Goal: Information Seeking & Learning: Find contact information

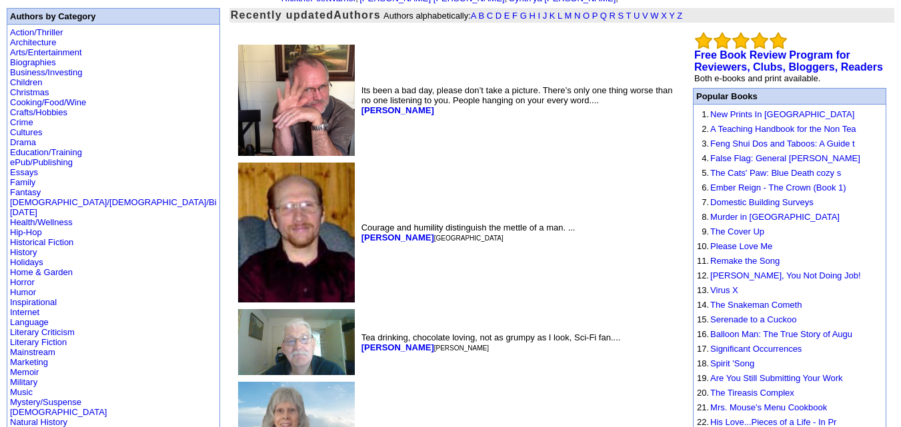
scroll to position [89, 0]
click at [30, 78] on link "Children" at bounding box center [26, 83] width 32 height 10
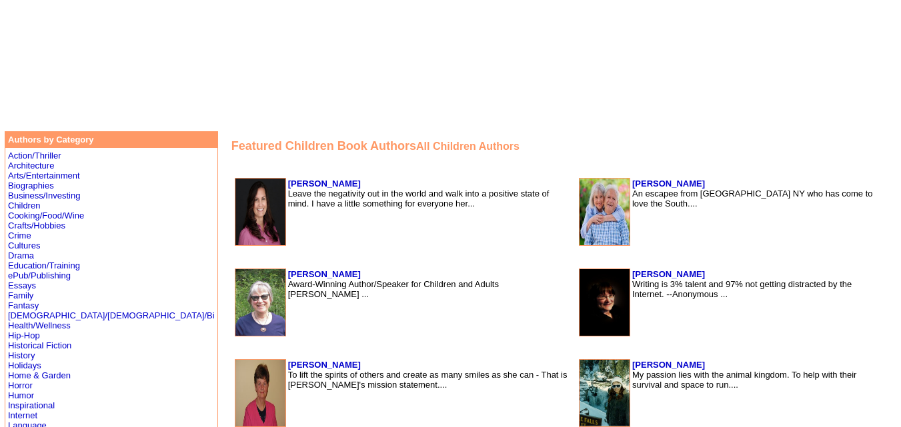
scroll to position [161, 0]
click at [419, 141] on font "All Children Authors" at bounding box center [467, 146] width 103 height 11
click at [311, 163] on td at bounding box center [556, 167] width 651 height 16
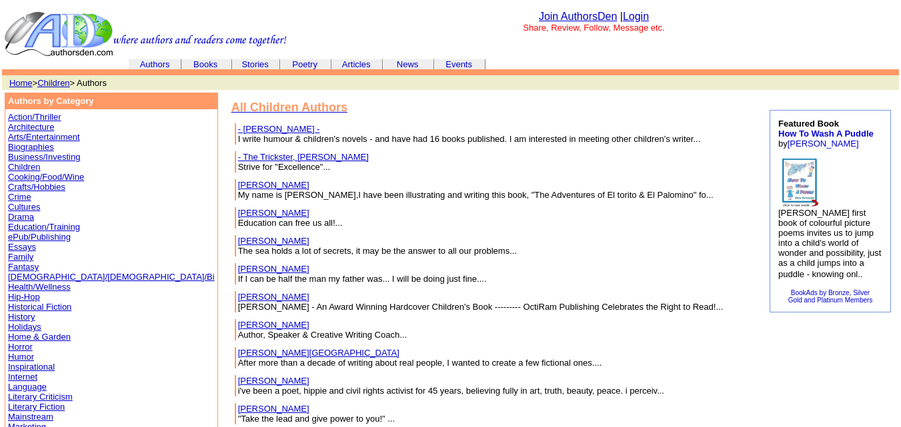
scroll to position [23, 0]
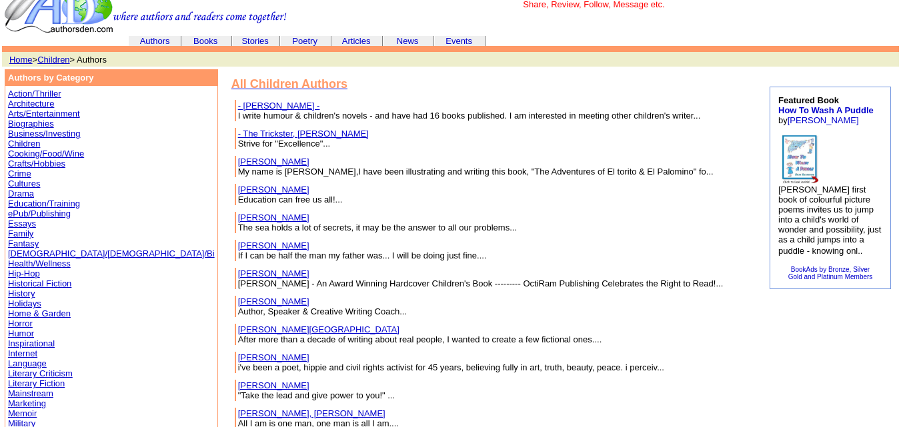
click at [238, 105] on link "- Macfarlane, Stuart -" at bounding box center [279, 106] width 82 height 10
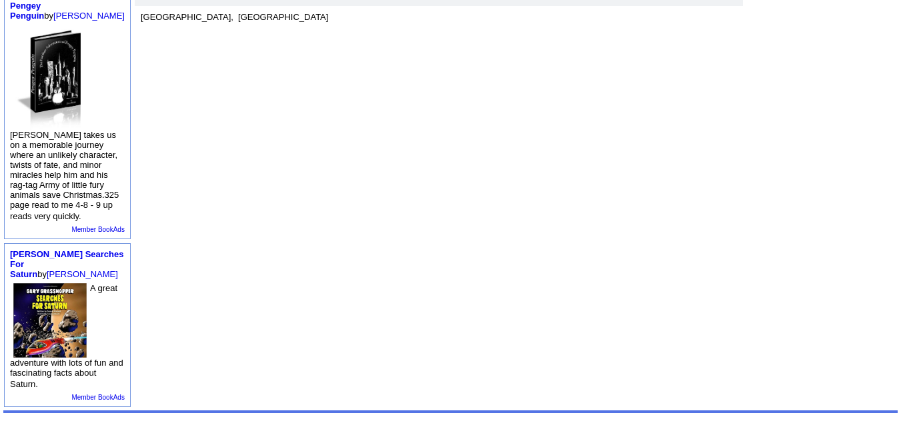
scroll to position [581, 0]
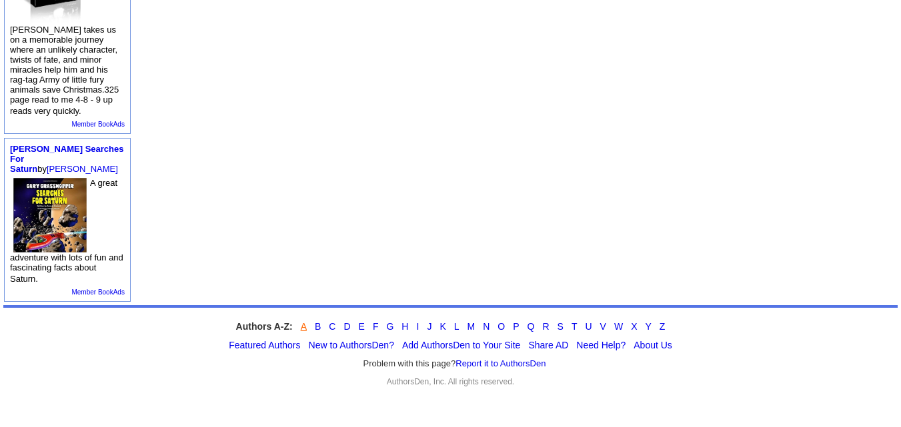
click at [304, 324] on link "A" at bounding box center [304, 326] width 6 height 11
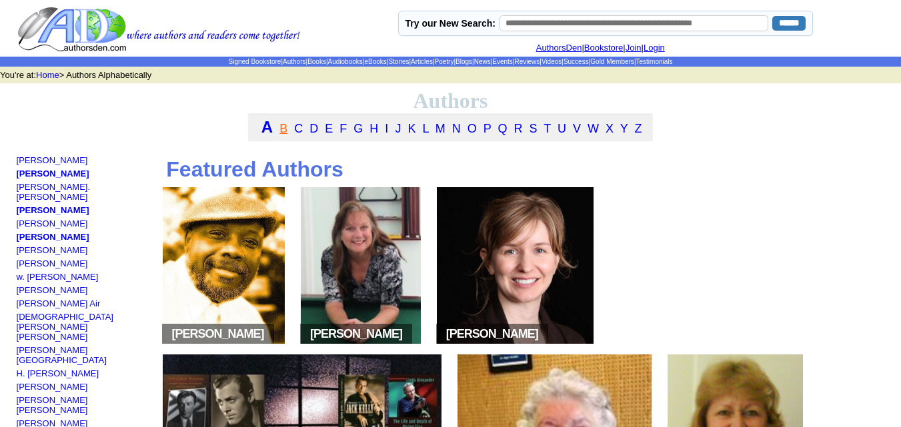
click at [281, 135] on link "B" at bounding box center [283, 128] width 8 height 13
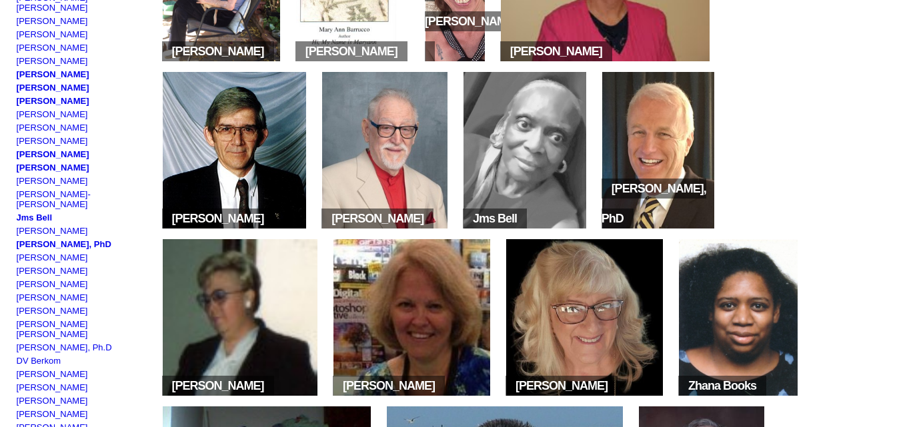
scroll to position [283, 0]
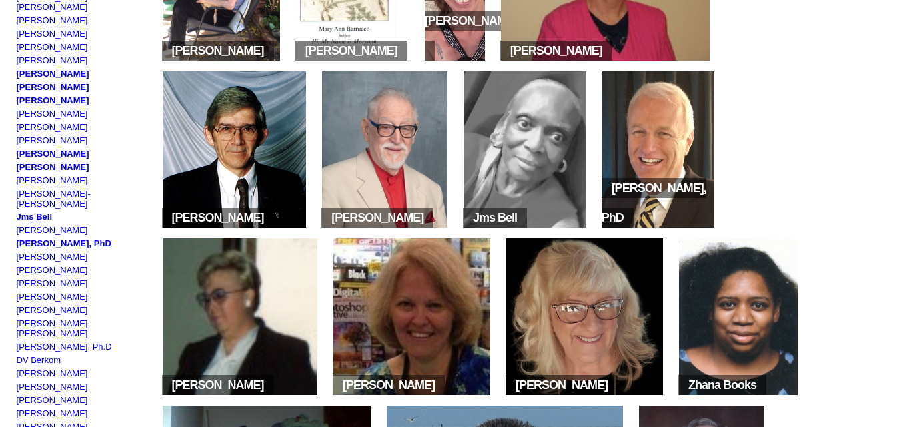
click at [240, 154] on img at bounding box center [235, 149] width 144 height 157
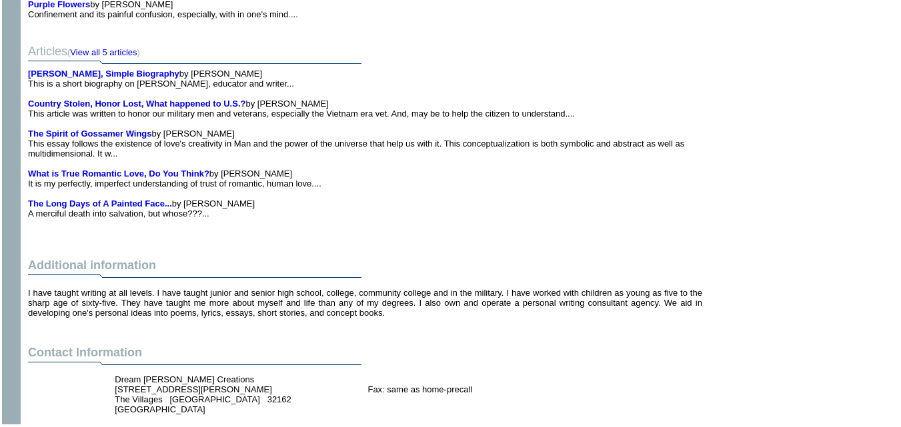
scroll to position [1122, 0]
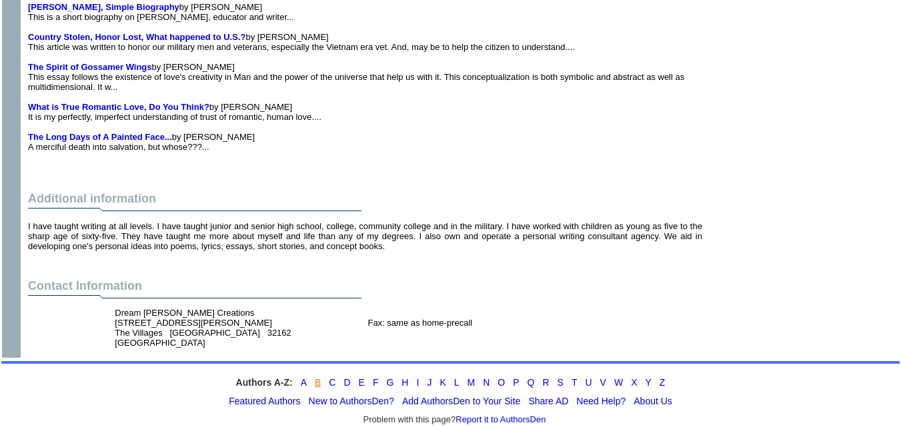
click at [315, 377] on link "B" at bounding box center [318, 382] width 6 height 11
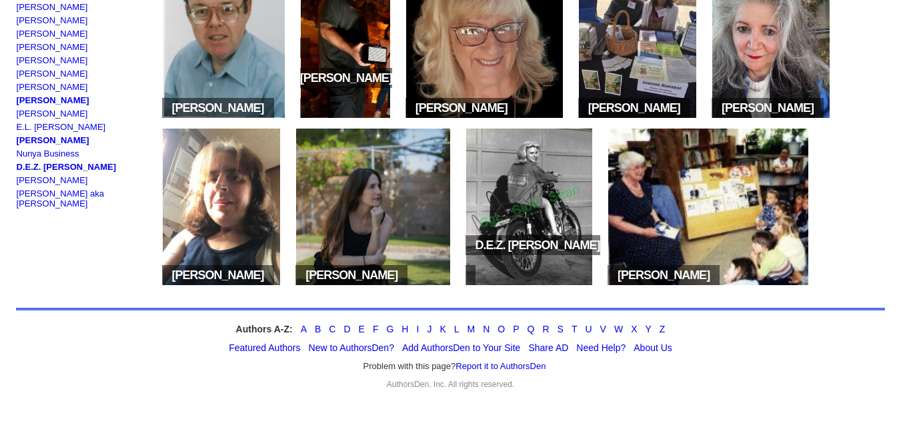
scroll to position [1676, 0]
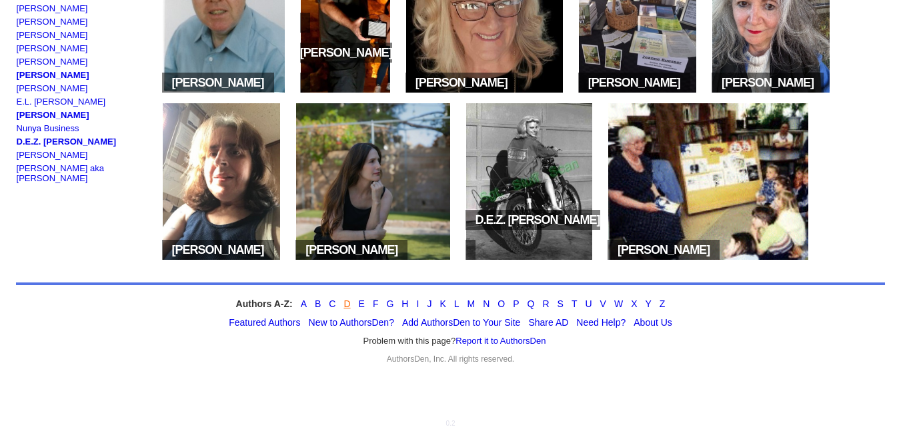
click at [345, 304] on link "D" at bounding box center [346, 304] width 7 height 11
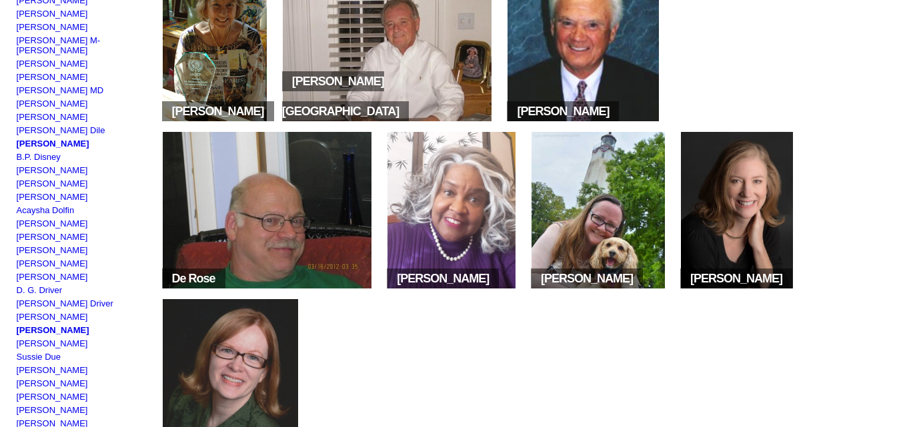
scroll to position [638, 0]
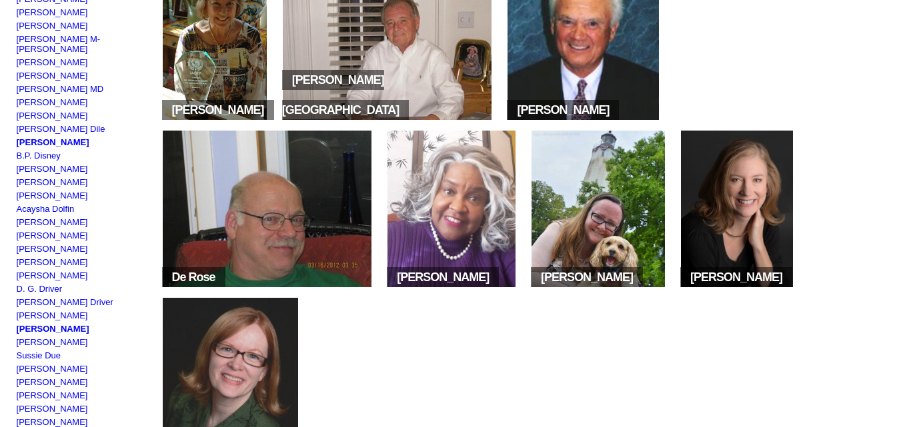
click at [299, 229] on img at bounding box center [267, 209] width 209 height 157
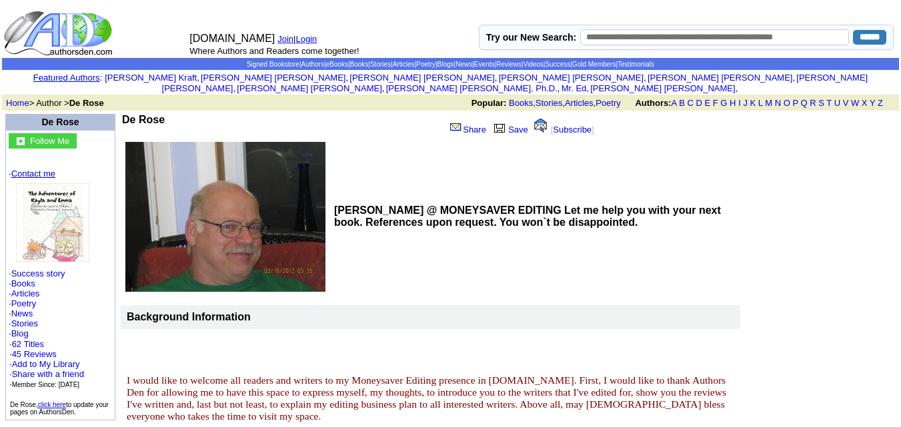
click at [29, 169] on link "Contact me" at bounding box center [33, 174] width 44 height 10
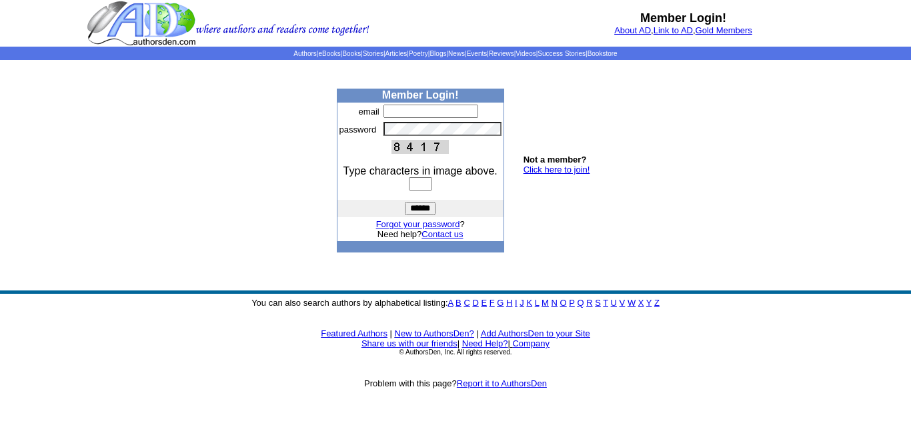
click at [426, 112] on input "text" at bounding box center [430, 111] width 95 height 13
type input "**********"
click at [417, 185] on input "text" at bounding box center [420, 183] width 23 height 13
type input "*"
type input "****"
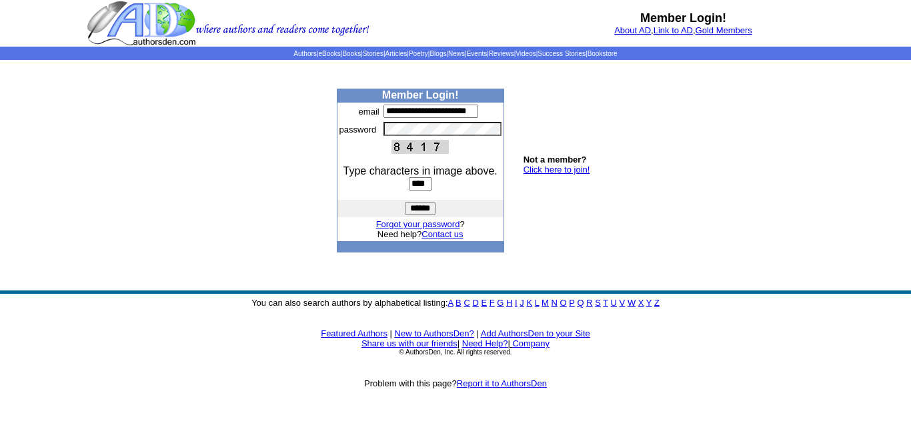
click at [417, 205] on input "******" at bounding box center [420, 208] width 31 height 13
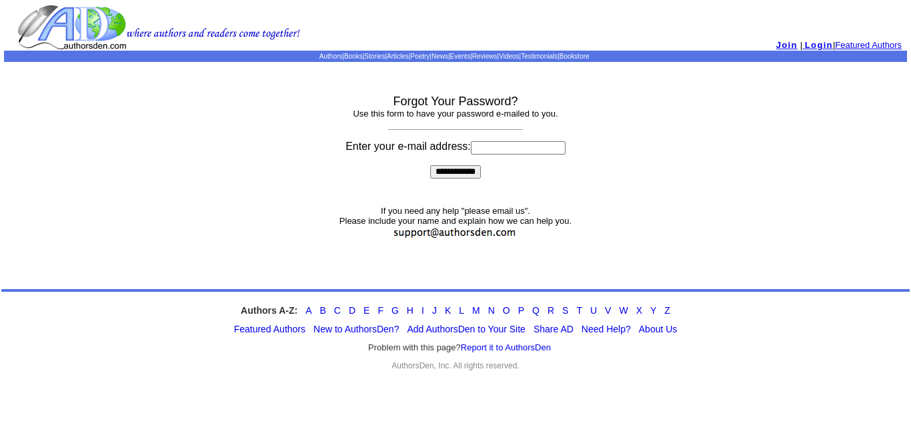
click at [475, 147] on input at bounding box center [518, 147] width 95 height 13
type input "**********"
click at [475, 177] on input "**********" at bounding box center [455, 171] width 51 height 13
click at [470, 173] on input "**********" at bounding box center [455, 171] width 51 height 13
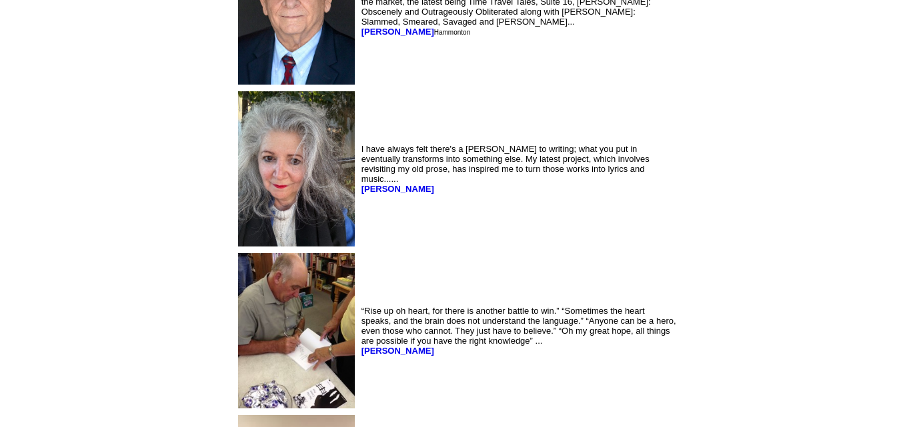
scroll to position [1778, 0]
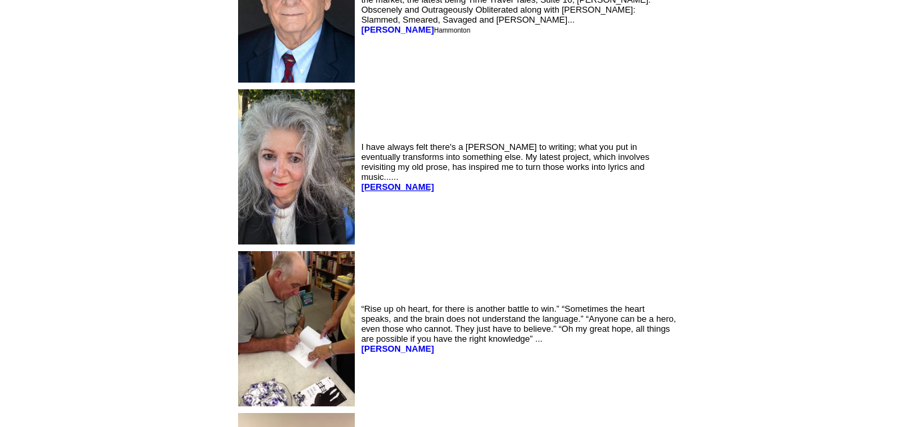
click at [361, 192] on b "[PERSON_NAME]" at bounding box center [397, 187] width 73 height 10
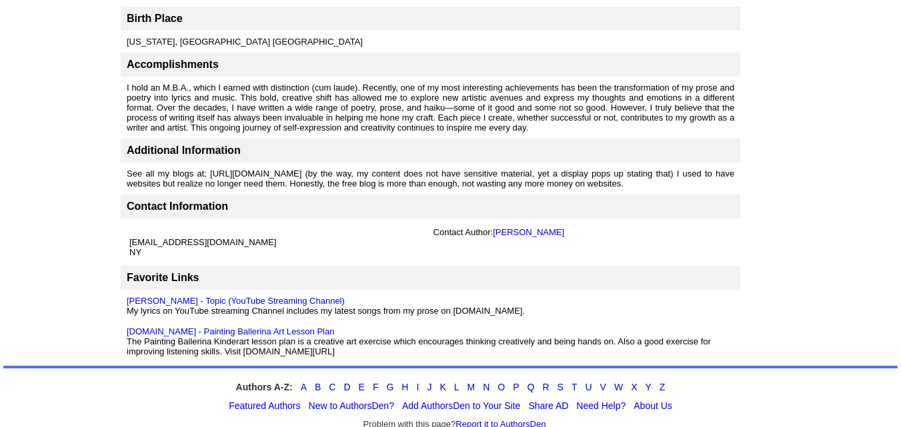
scroll to position [828, 0]
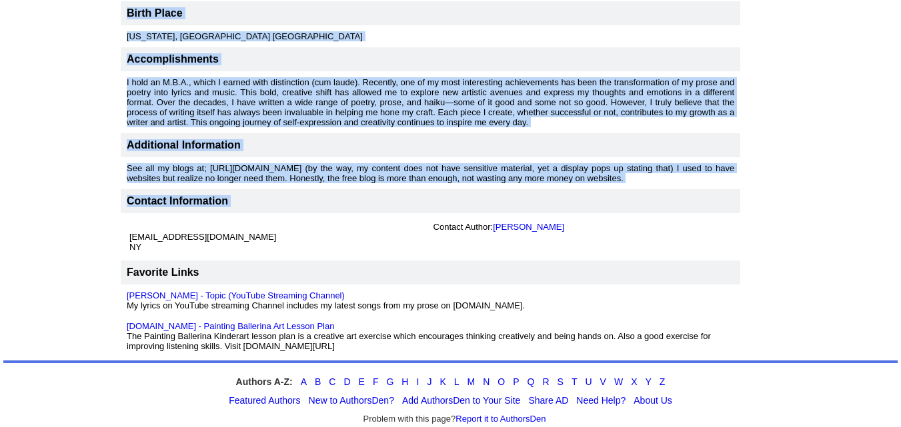
drag, startPoint x: 119, startPoint y: 237, endPoint x: 209, endPoint y: 231, distance: 90.9
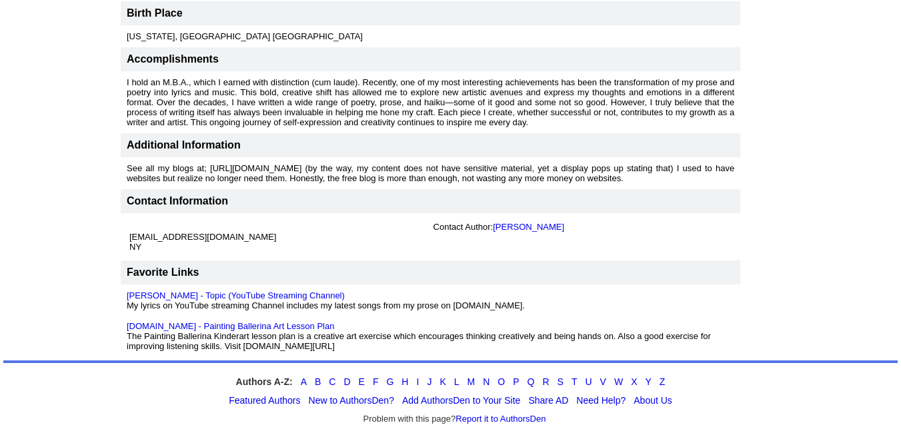
drag, startPoint x: 212, startPoint y: 238, endPoint x: 127, endPoint y: 241, distance: 85.4
click at [127, 241] on td "walkinginbetweenraindrops@gmail.com NY" at bounding box center [279, 236] width 304 height 35
drag, startPoint x: 120, startPoint y: 233, endPoint x: 269, endPoint y: 243, distance: 149.7
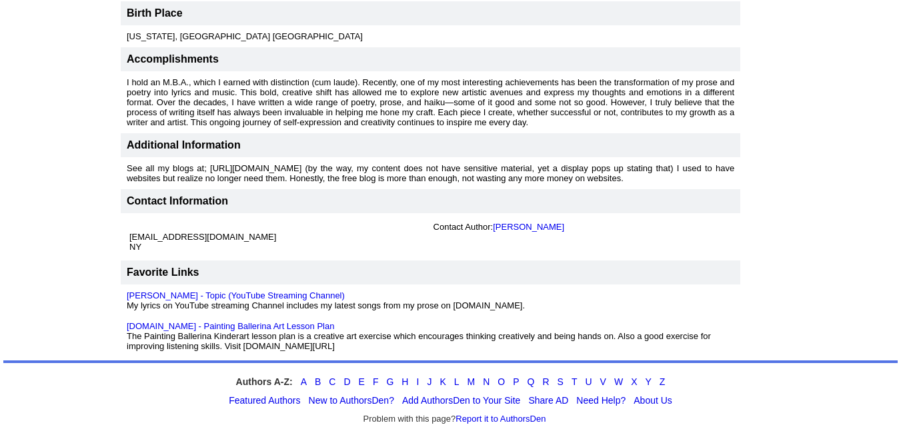
drag, startPoint x: 147, startPoint y: 243, endPoint x: 127, endPoint y: 237, distance: 20.9
click at [127, 237] on td "walkinginbetweenraindrops@gmail.com NY" at bounding box center [279, 236] width 304 height 35
copy font "walkinginbetweenraindrops@gmail.com NY"
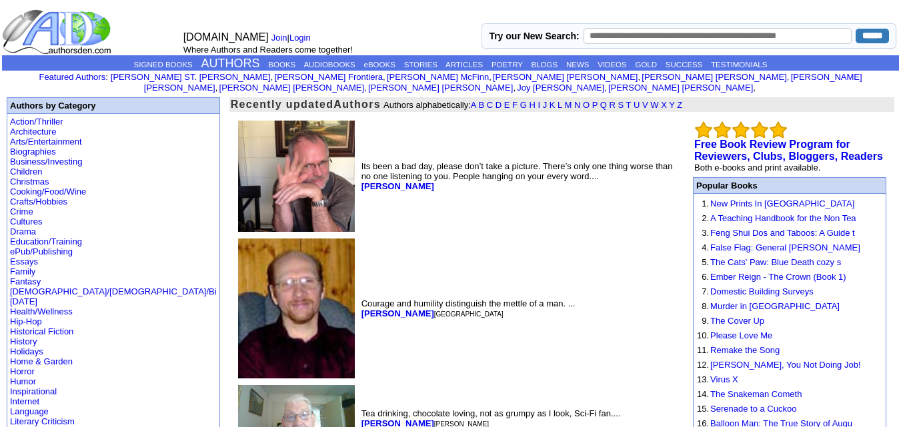
scroll to position [1778, 0]
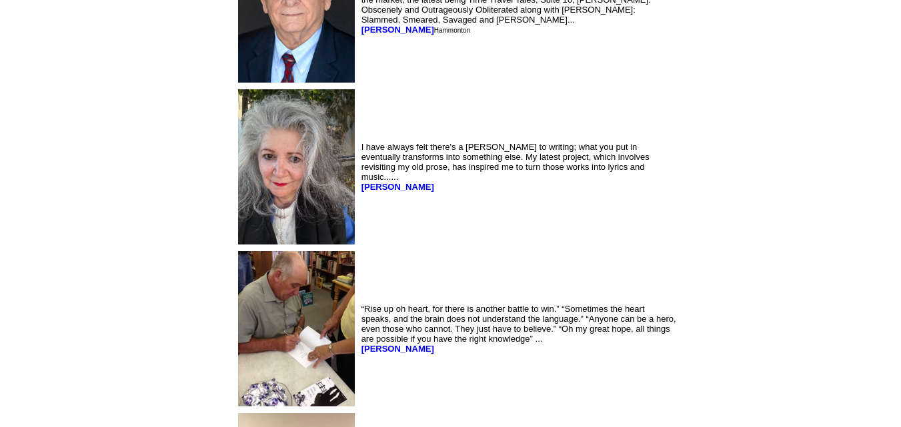
click at [399, 242] on td "I have always felt there's a yin-yang to writing; what you put in eventually tr…" at bounding box center [519, 167] width 320 height 161
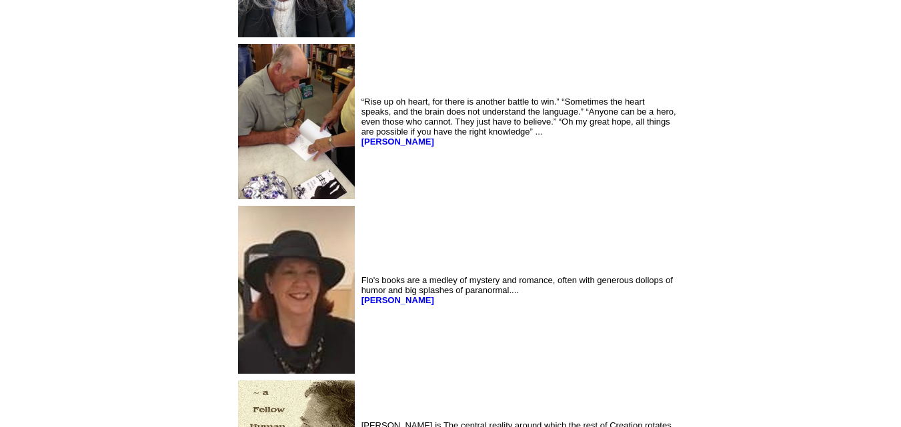
scroll to position [1986, 0]
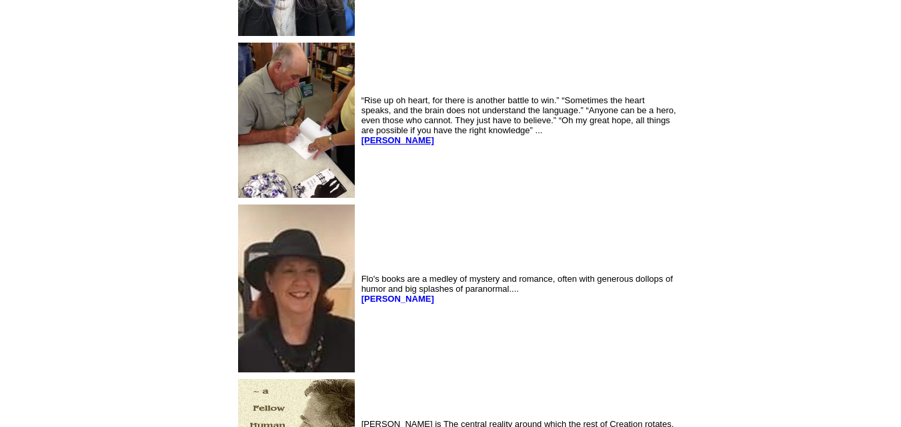
click at [361, 145] on b "T. Cline" at bounding box center [397, 140] width 73 height 10
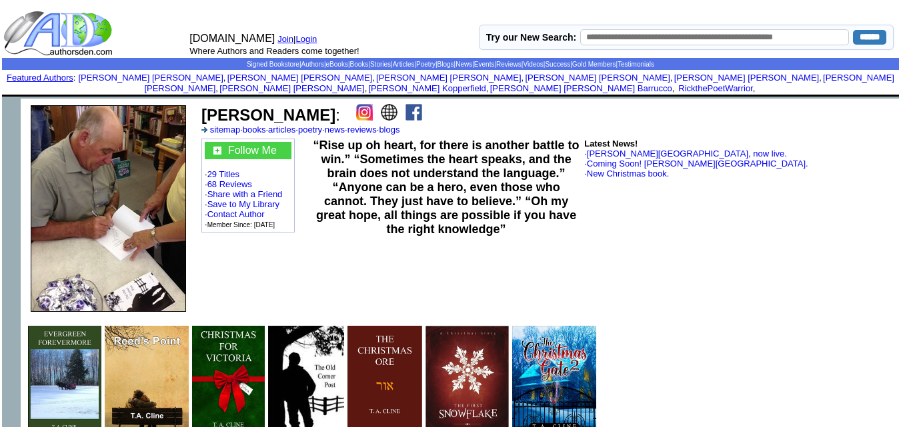
click at [763, 302] on td "[PERSON_NAME] : sitemap · books · articles · poetry · news · reviews · blogs Fo…" at bounding box center [547, 209] width 703 height 220
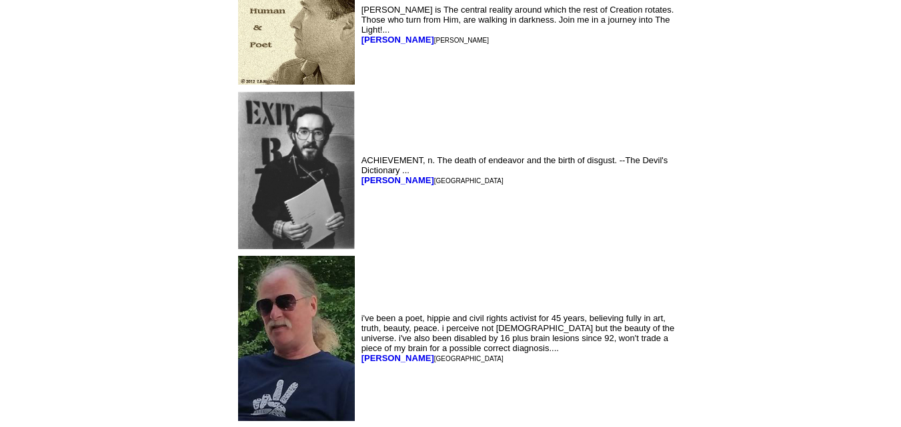
scroll to position [2409, 0]
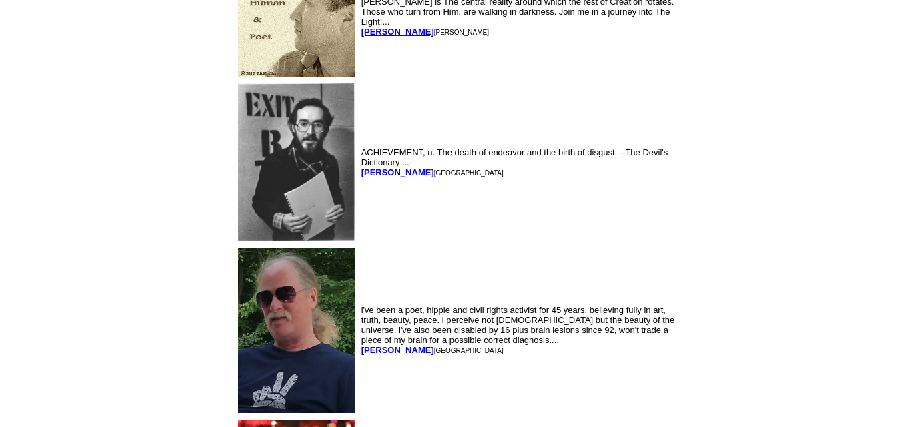
click at [361, 37] on b "[PERSON_NAME]" at bounding box center [397, 32] width 73 height 10
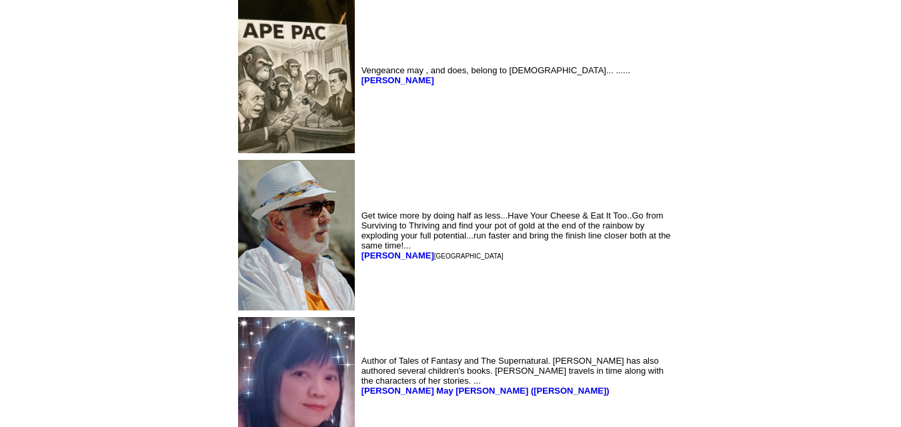
scroll to position [3147, 0]
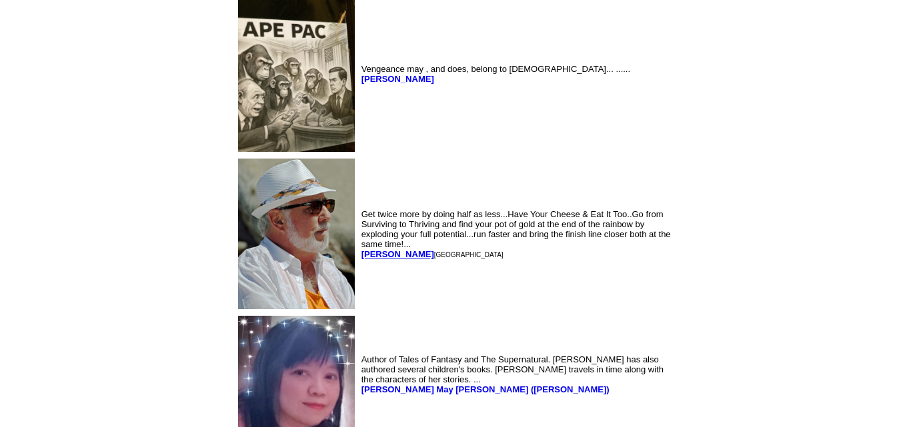
click at [361, 259] on b "William Cottringer" at bounding box center [397, 254] width 73 height 10
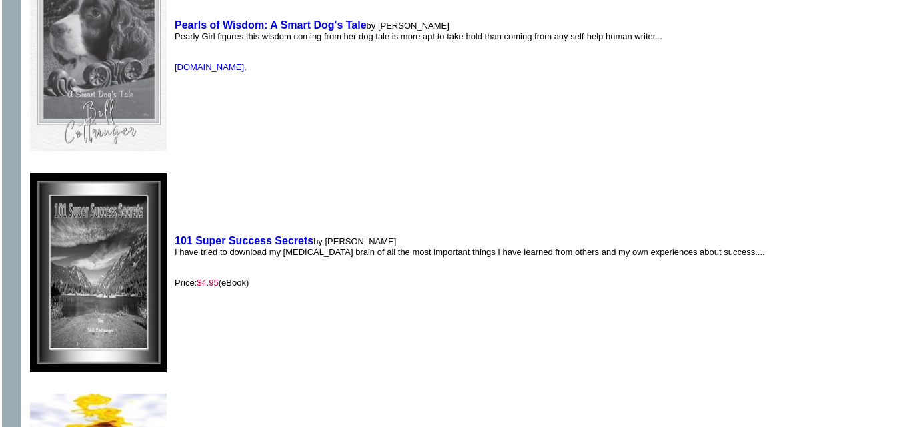
scroll to position [1368, 0]
click at [312, 224] on td "101 Super Success Secrets by William S. Cottringer I have tried to download my …" at bounding box center [469, 267] width 597 height 219
click at [299, 236] on b "101 Super Success Secrets" at bounding box center [244, 241] width 139 height 11
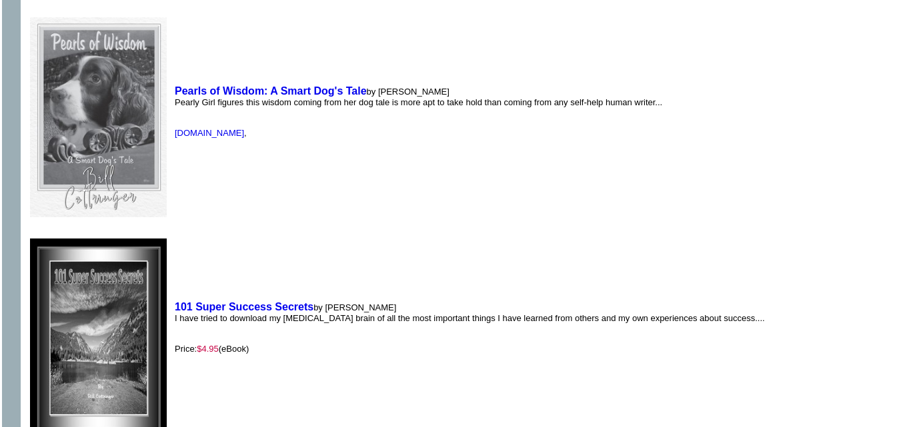
scroll to position [1306, 0]
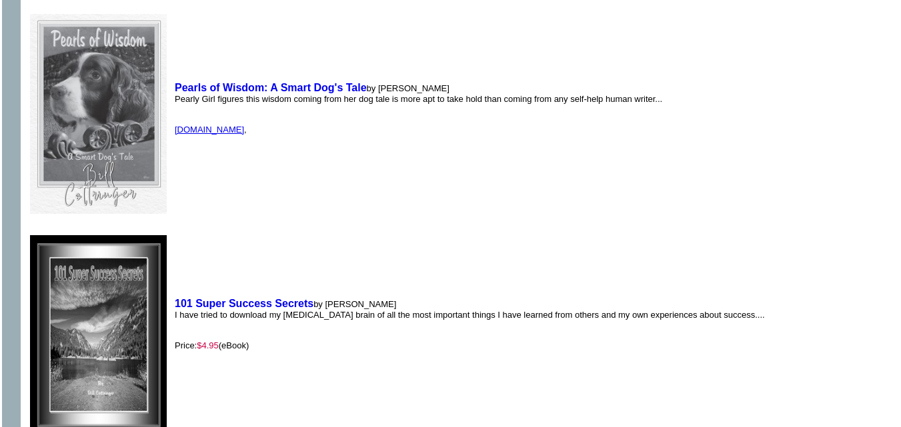
click at [212, 125] on link "Amazon.com" at bounding box center [209, 130] width 69 height 10
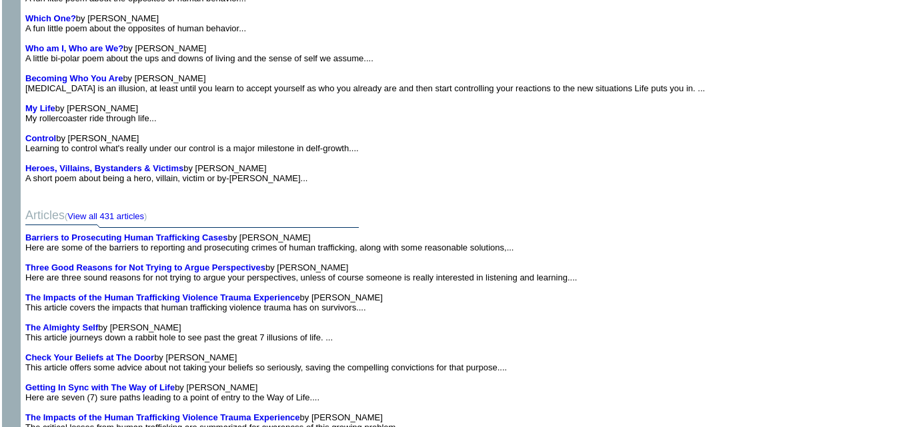
scroll to position [3389, 0]
